Goal: Task Accomplishment & Management: Manage account settings

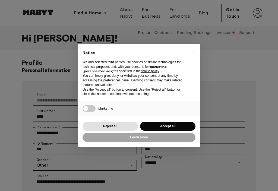
click at [98, 124] on button "Reject all" at bounding box center [110, 126] width 55 height 9
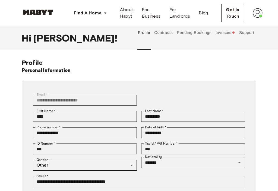
click at [226, 32] on button "Invoices" at bounding box center [225, 36] width 21 height 20
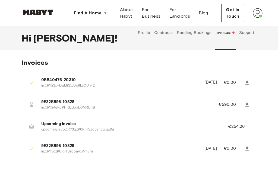
click at [30, 106] on icon at bounding box center [31, 104] width 3 height 5
click at [34, 129] on div at bounding box center [31, 126] width 11 height 11
click at [192, 34] on button "Pending Bookings" at bounding box center [194, 32] width 36 height 13
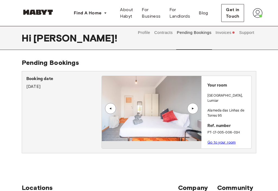
click at [226, 140] on link "Go to your room" at bounding box center [222, 142] width 28 height 4
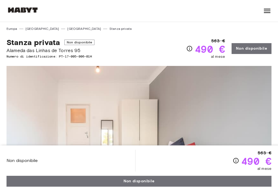
click at [186, 50] on icon "Verifica i dettagli delle spese nella sezione 'Riassunto dei Costi'. Si prega d…" at bounding box center [189, 48] width 7 height 7
click at [188, 50] on icon "Verifica i dettagli delle spese nella sezione 'Riassunto dei Costi'. Si prega d…" at bounding box center [189, 48] width 7 height 7
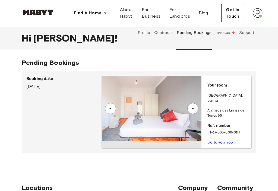
click at [146, 32] on button "Profile" at bounding box center [144, 32] width 14 height 13
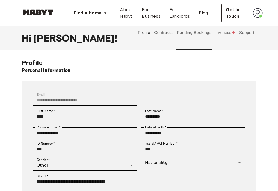
type input "*******"
type input "**"
click at [164, 36] on button "Contracts" at bounding box center [164, 32] width 20 height 13
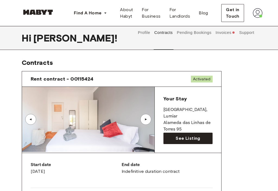
click at [259, 16] on img at bounding box center [258, 13] width 10 height 10
click at [245, 25] on span "Profile" at bounding box center [241, 25] width 14 height 7
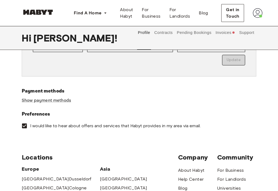
scroll to position [152, 0]
click at [34, 100] on link "Show payment methods" at bounding box center [46, 101] width 49 height 6
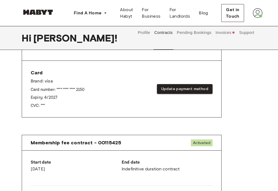
scroll to position [205, 0]
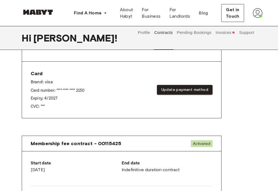
click at [198, 85] on button "Update payment method" at bounding box center [185, 90] width 56 height 10
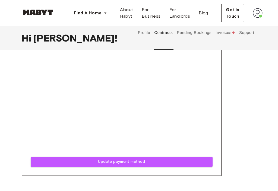
scroll to position [305, 0]
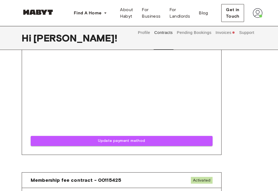
scroll to position [162, 0]
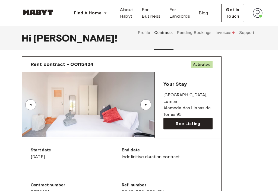
scroll to position [89, 0]
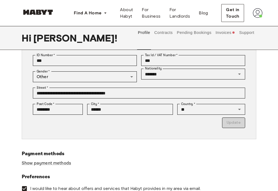
type input "*******"
type input "**"
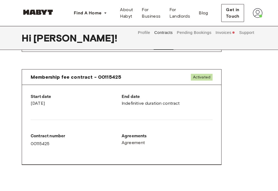
scroll to position [0, 0]
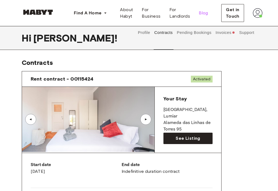
click at [204, 12] on span "Blog" at bounding box center [204, 13] width 10 height 7
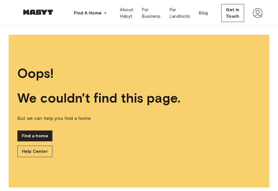
click at [236, 16] on span "Get in Touch" at bounding box center [233, 13] width 14 height 13
click at [205, 13] on span "Blog" at bounding box center [204, 13] width 10 height 7
click at [108, 14] on icon "button" at bounding box center [105, 12] width 5 height 5
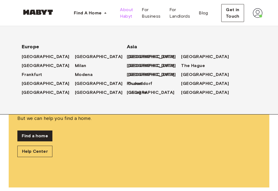
click at [130, 17] on span "About Habyt" at bounding box center [126, 13] width 13 height 13
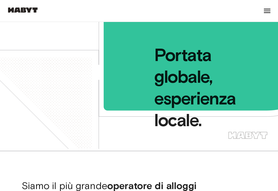
click at [268, 13] on icon at bounding box center [267, 11] width 7 height 4
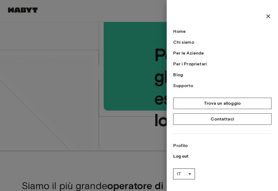
click at [186, 143] on link "Profilo" at bounding box center [222, 146] width 98 height 7
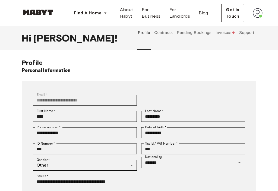
click at [249, 33] on button "Support" at bounding box center [247, 32] width 17 height 13
